Goal: Check status: Check status

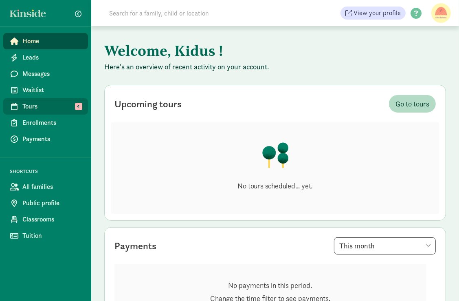
click at [68, 106] on span "Tours" at bounding box center [51, 107] width 59 height 10
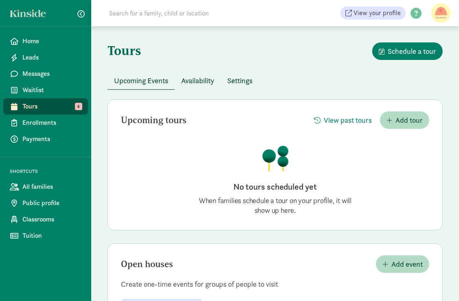
scroll to position [38, 0]
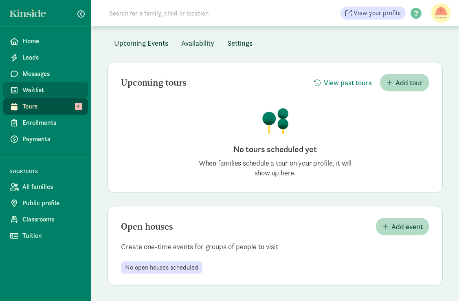
click at [34, 89] on span "Waitlist" at bounding box center [51, 90] width 59 height 10
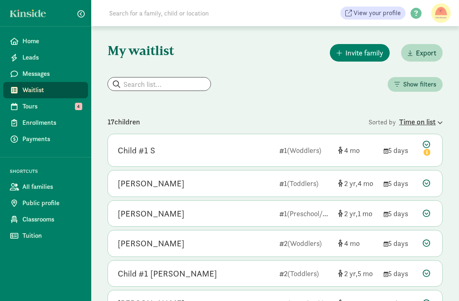
click at [416, 121] on div "Time on list" at bounding box center [422, 121] width 44 height 11
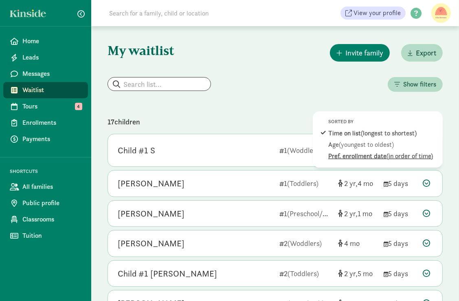
click at [403, 155] on span "(in order of time)" at bounding box center [410, 156] width 46 height 9
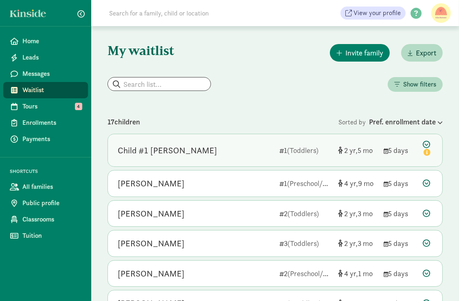
click at [266, 144] on div "Child #1 Olivares" at bounding box center [195, 150] width 155 height 13
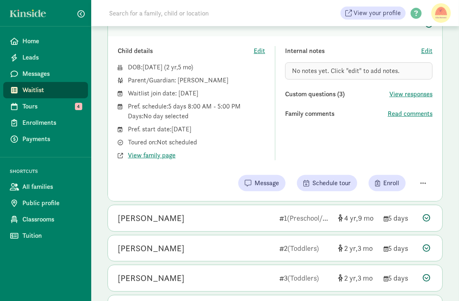
scroll to position [135, 0]
